Goal: Information Seeking & Learning: Learn about a topic

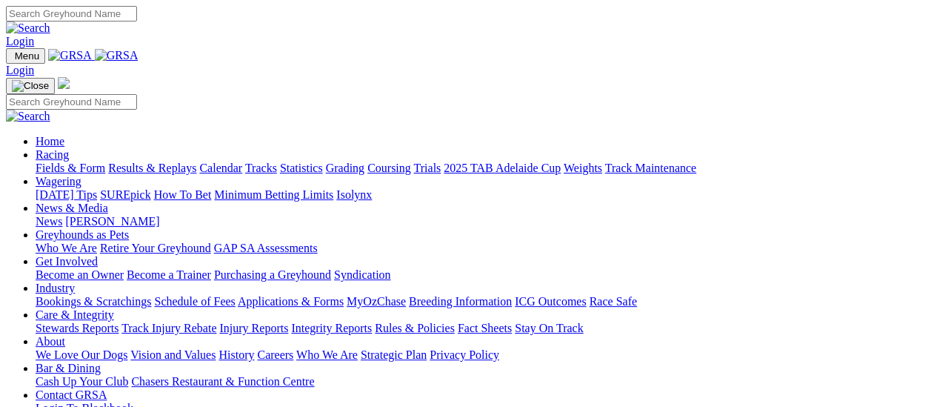
click at [72, 161] on link "Fields & Form" at bounding box center [71, 167] width 70 height 13
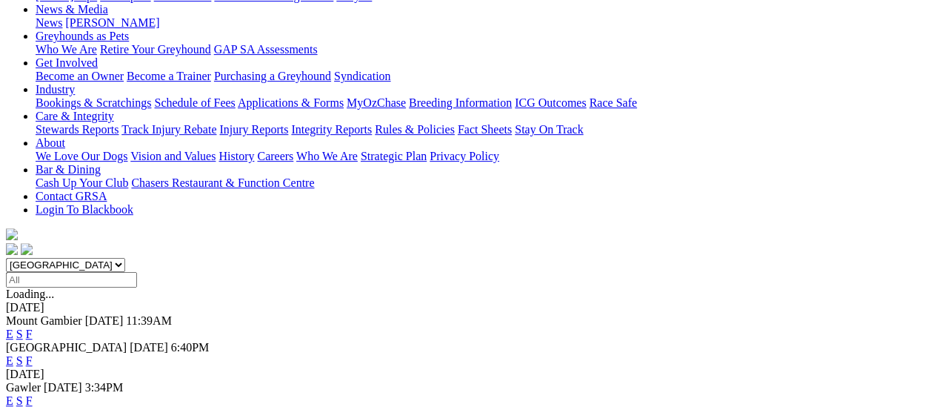
scroll to position [222, 0]
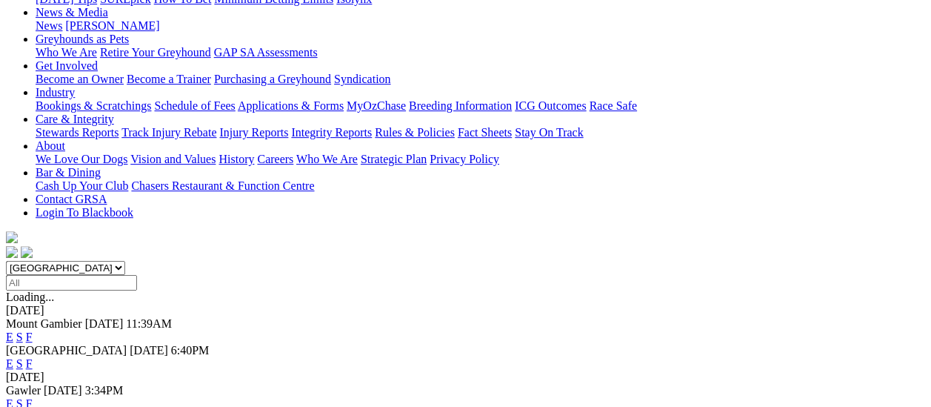
click at [33, 357] on link "F" at bounding box center [29, 363] width 7 height 13
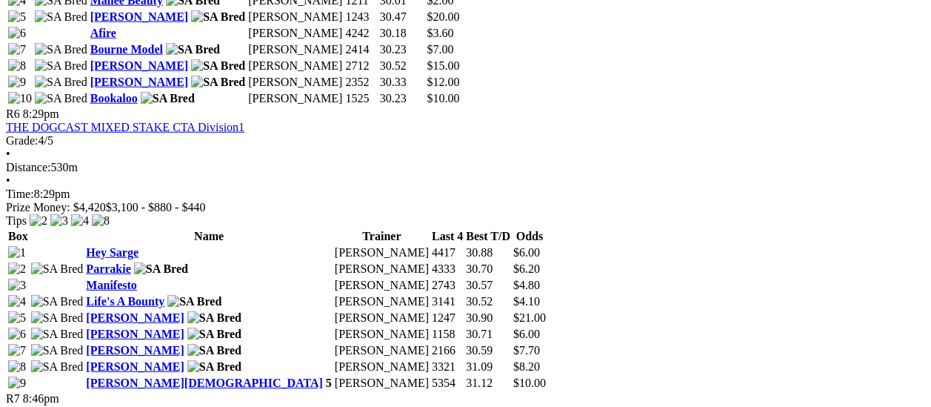
scroll to position [2000, 0]
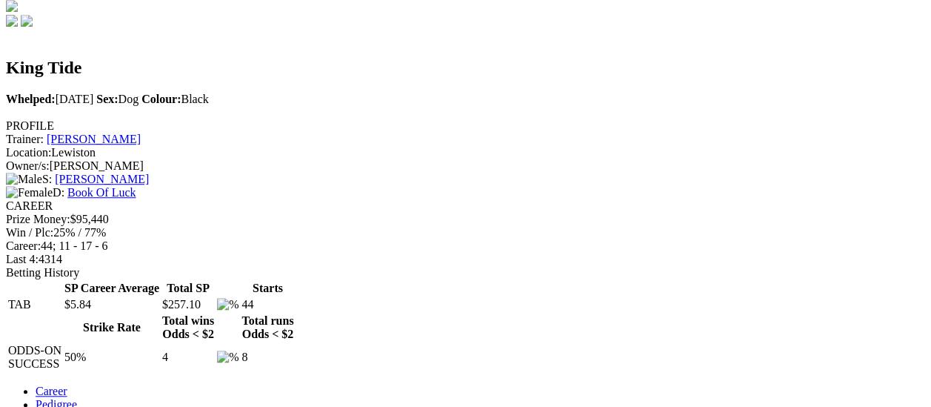
scroll to position [444, 0]
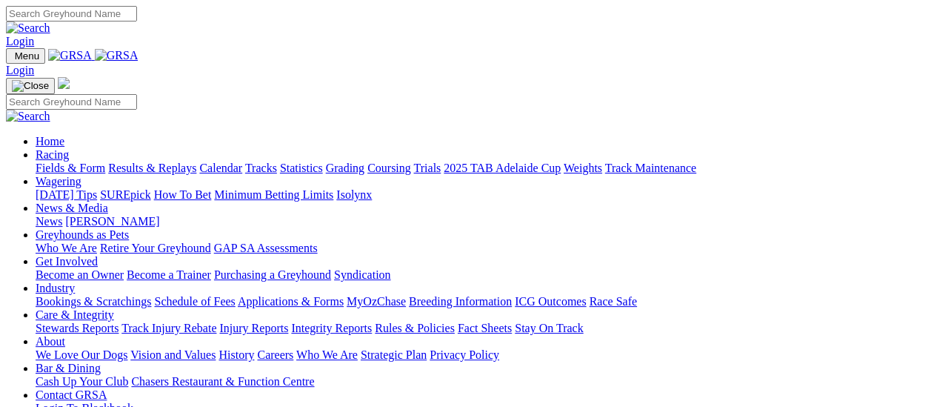
click at [74, 161] on link "Fields & Form" at bounding box center [71, 167] width 70 height 13
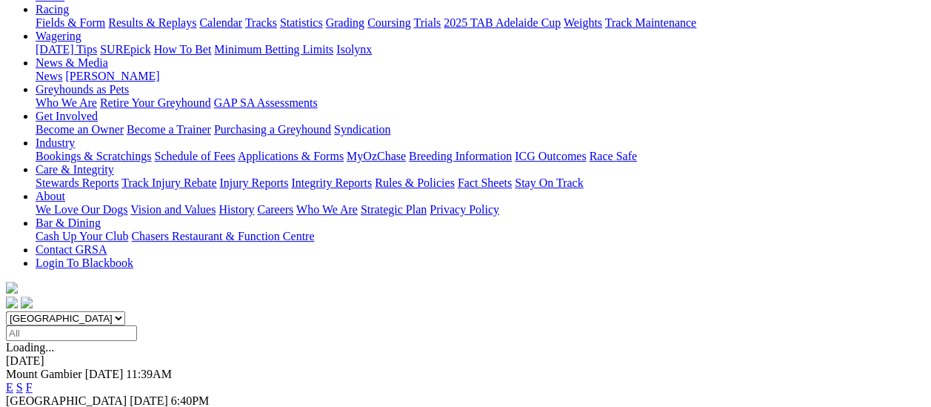
scroll to position [148, 0]
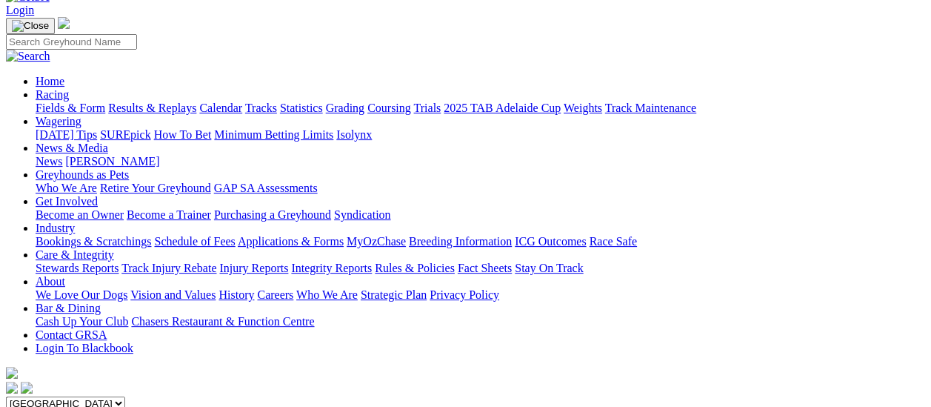
scroll to position [74, 0]
